Goal: Find specific page/section: Find specific page/section

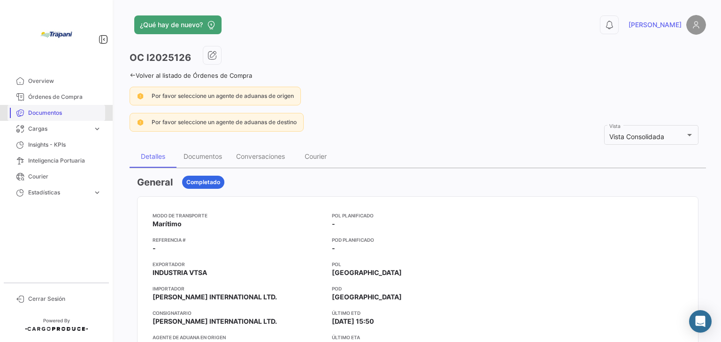
click at [56, 111] on span "Documentos" at bounding box center [64, 113] width 73 height 8
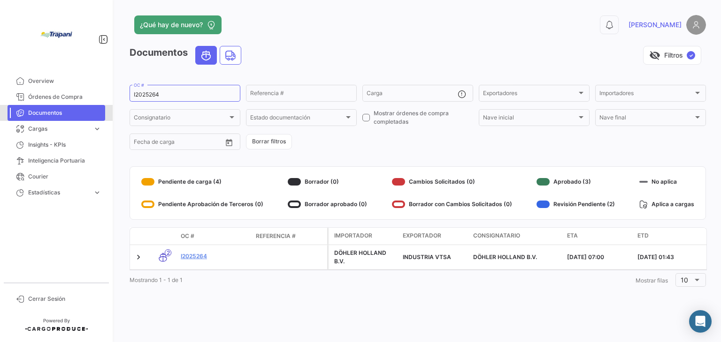
click at [61, 114] on span "Documentos" at bounding box center [64, 113] width 73 height 8
drag, startPoint x: 167, startPoint y: 94, endPoint x: 173, endPoint y: 93, distance: 5.7
click at [172, 93] on input "I2025264" at bounding box center [185, 94] width 102 height 7
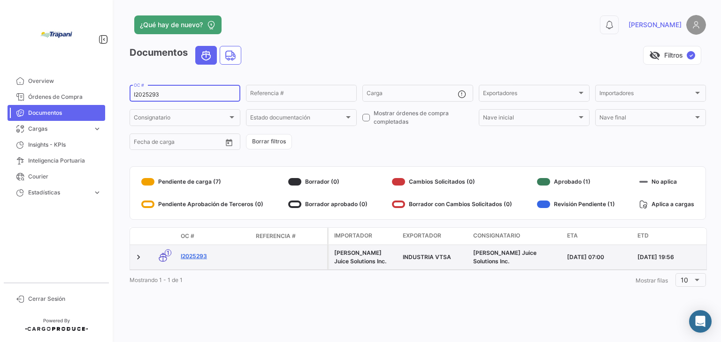
type input "I2025293"
click at [198, 255] on link "I2025293" at bounding box center [215, 256] width 68 height 8
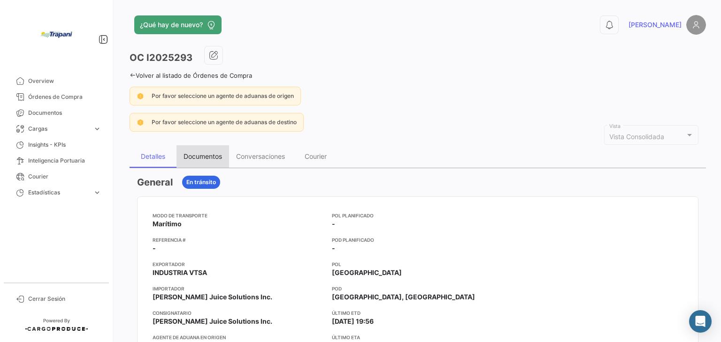
click at [201, 158] on div "Documentos" at bounding box center [202, 156] width 38 height 8
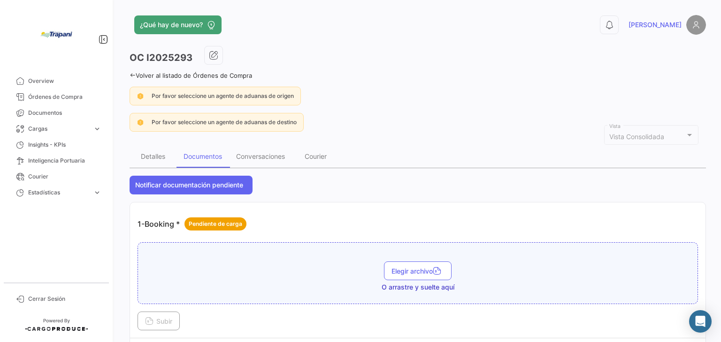
click at [132, 75] on icon at bounding box center [132, 75] width 6 height 6
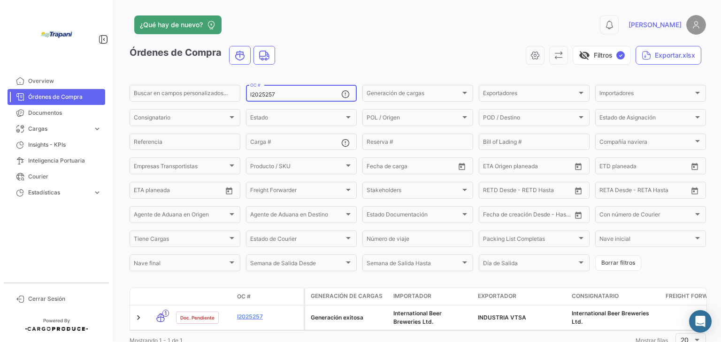
click at [288, 97] on input "I2025257" at bounding box center [295, 94] width 91 height 7
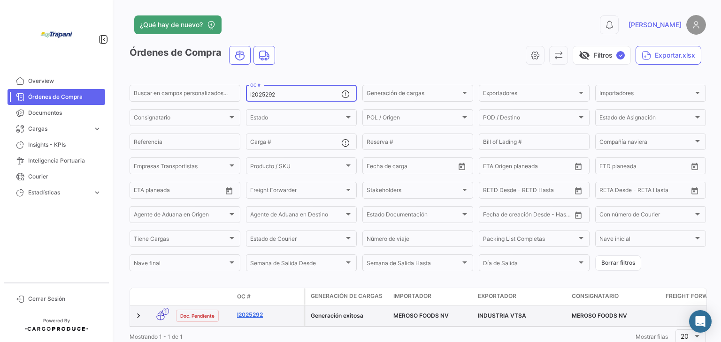
type input "I2025292"
click at [247, 316] on link "I2025292" at bounding box center [268, 315] width 63 height 8
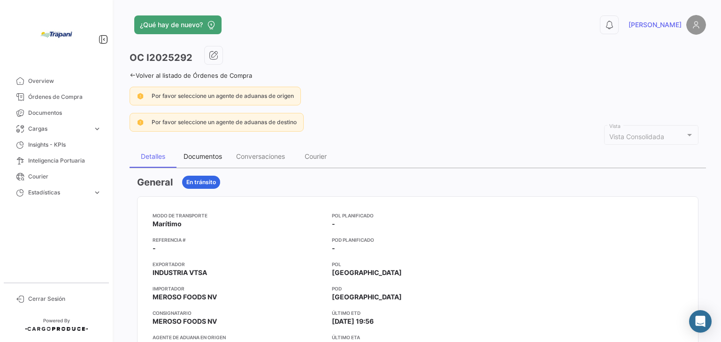
click at [203, 151] on div "Documentos" at bounding box center [202, 156] width 53 height 23
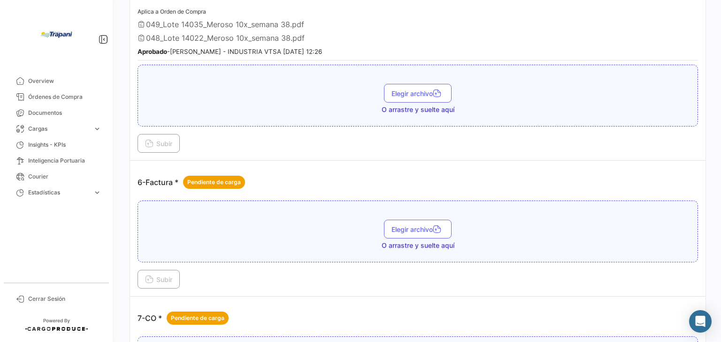
scroll to position [844, 0]
